Goal: Task Accomplishment & Management: Manage account settings

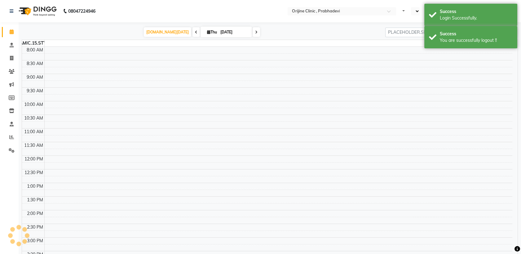
select select "en"
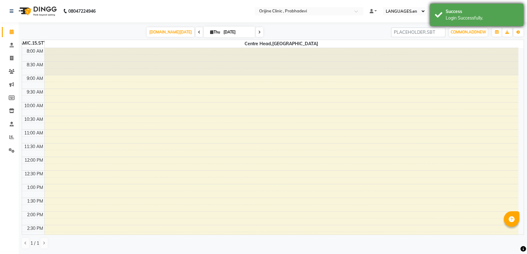
click at [444, 14] on div "Success Login Successfully." at bounding box center [476, 15] width 93 height 22
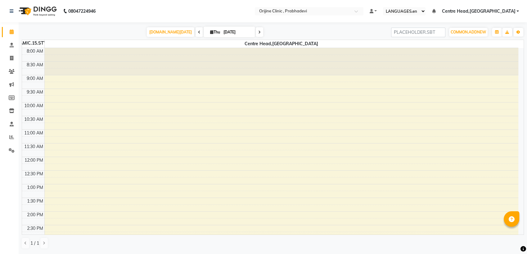
click at [493, 10] on span "Centre Head,[GEOGRAPHIC_DATA]" at bounding box center [477, 11] width 73 height 7
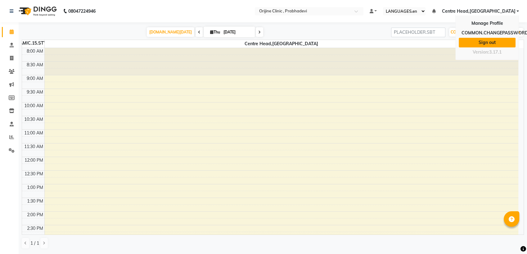
click at [479, 39] on link "Sign out" at bounding box center [486, 43] width 57 height 10
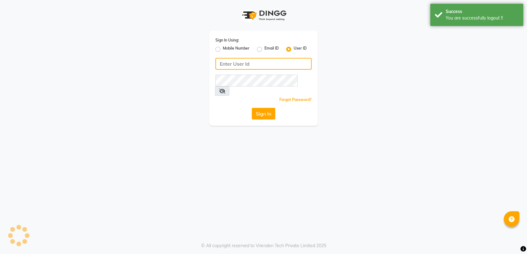
type input "8408993337"
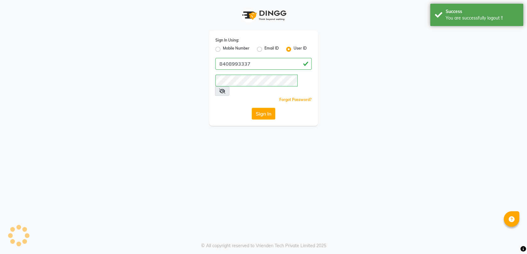
click at [223, 51] on label "Mobile Number" at bounding box center [236, 49] width 27 height 7
click at [223, 50] on input "Mobile Number" at bounding box center [225, 48] width 4 height 4
radio input "true"
radio input "false"
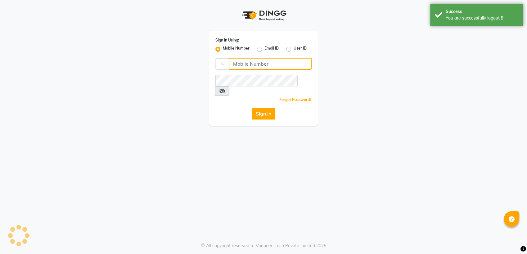
click at [246, 63] on input "Username" at bounding box center [270, 64] width 83 height 12
type input "8408993331"
click at [272, 108] on button "Sign In" at bounding box center [263, 114] width 24 height 12
